Goal: Transaction & Acquisition: Purchase product/service

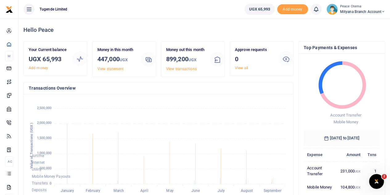
click at [383, 11] on icon at bounding box center [384, 12] width 4 height 4
click at [360, 21] on link "Switch accounts" at bounding box center [361, 22] width 49 height 9
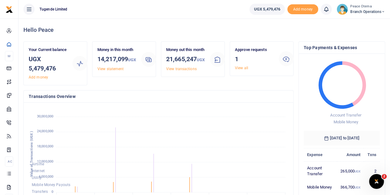
scroll to position [5, 5]
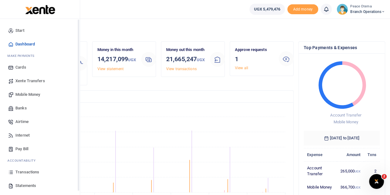
click at [20, 93] on span "Mobile Money" at bounding box center [27, 94] width 25 height 6
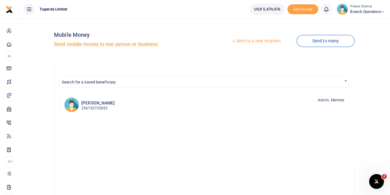
click at [232, 40] on icon at bounding box center [234, 41] width 4 height 4
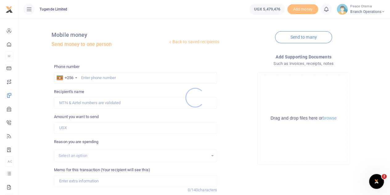
click at [93, 78] on div at bounding box center [195, 97] width 390 height 195
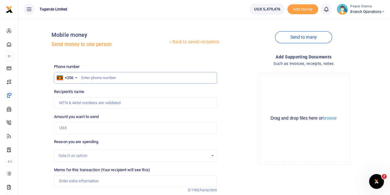
click at [84, 76] on input "text" at bounding box center [135, 78] width 163 height 12
paste input "769993480"
type input "769993480"
type input "Justus Twinomujuni"
click at [72, 127] on input "Amount you want to send" at bounding box center [135, 128] width 163 height 12
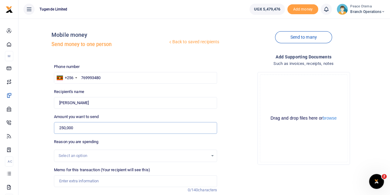
type input "250,000"
click at [69, 181] on input "Memo for this transaction (Your recipient will see this)" at bounding box center [135, 181] width 163 height 12
click at [70, 180] on input "Memo for this transaction (Your recipient will see this)" at bounding box center [135, 181] width 163 height 12
paste input "TLUG-016691"
click at [89, 180] on input "TLUG016691" at bounding box center [135, 181] width 163 height 12
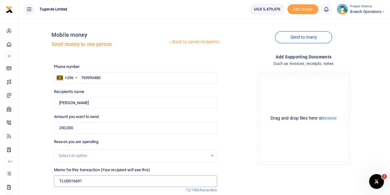
click at [96, 180] on input "TLUG016691" at bounding box center [135, 181] width 163 height 12
paste input "Transfer of Funds"
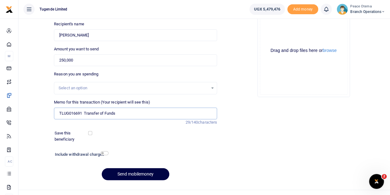
scroll to position [70, 0]
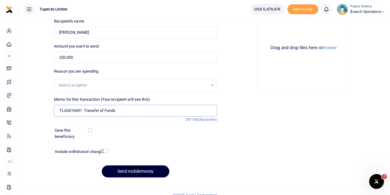
type input "TLUG016691 Transfer of Funds"
click at [122, 174] on button "Send mobilemoney" at bounding box center [136, 171] width 68 height 12
